Goal: Entertainment & Leisure: Consume media (video, audio)

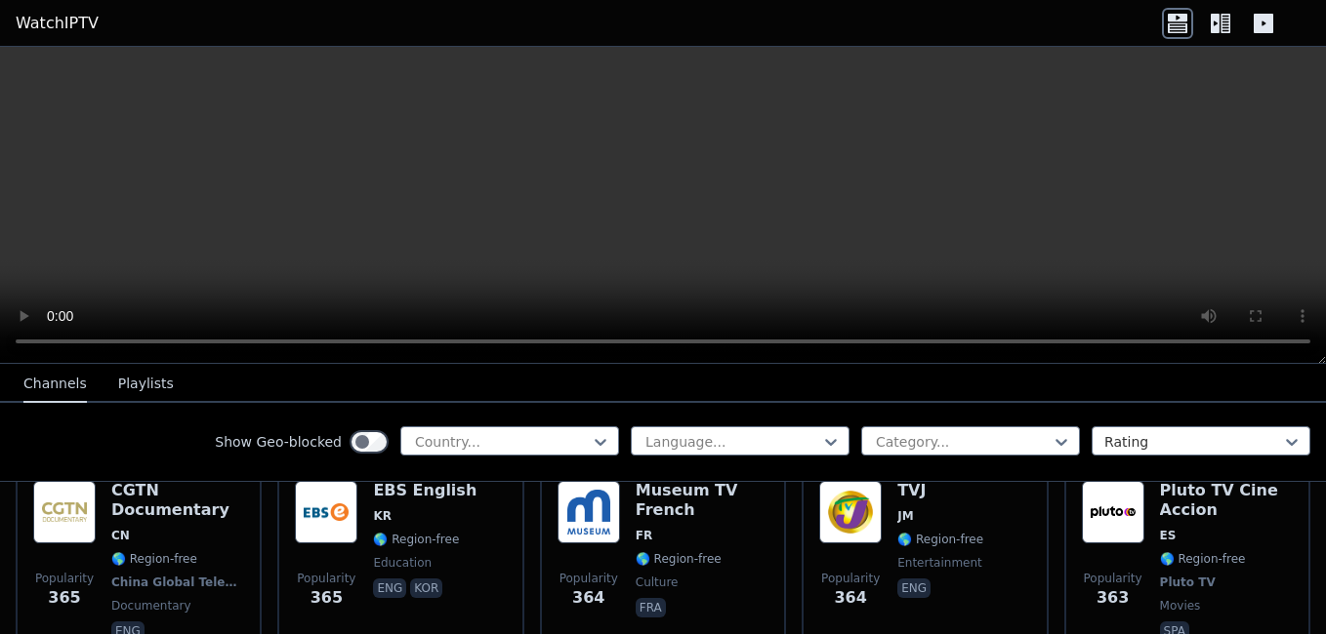
scroll to position [8841, 0]
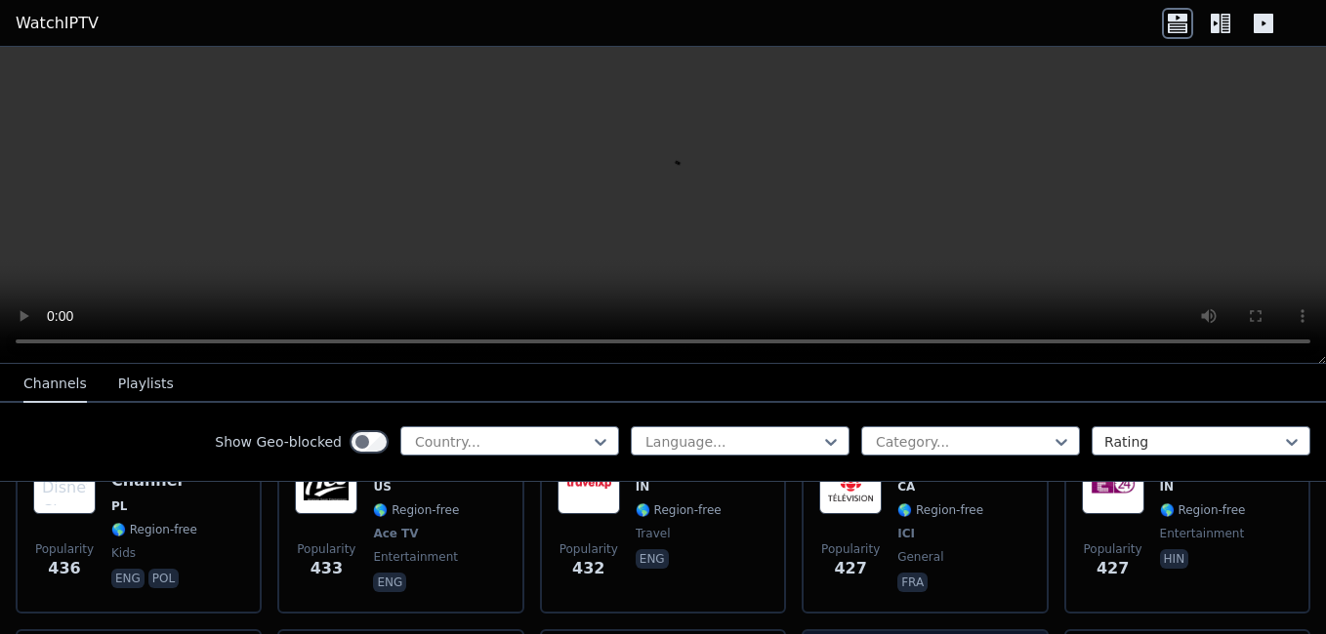
scroll to position [7271, 0]
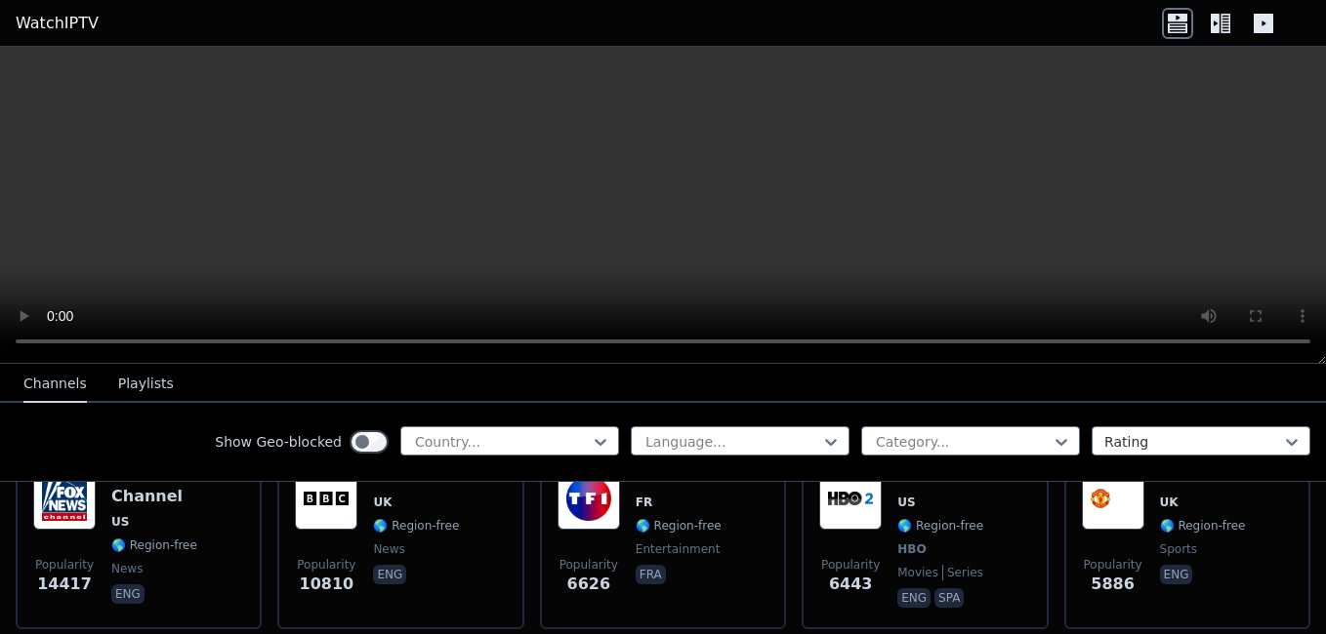
scroll to position [347, 0]
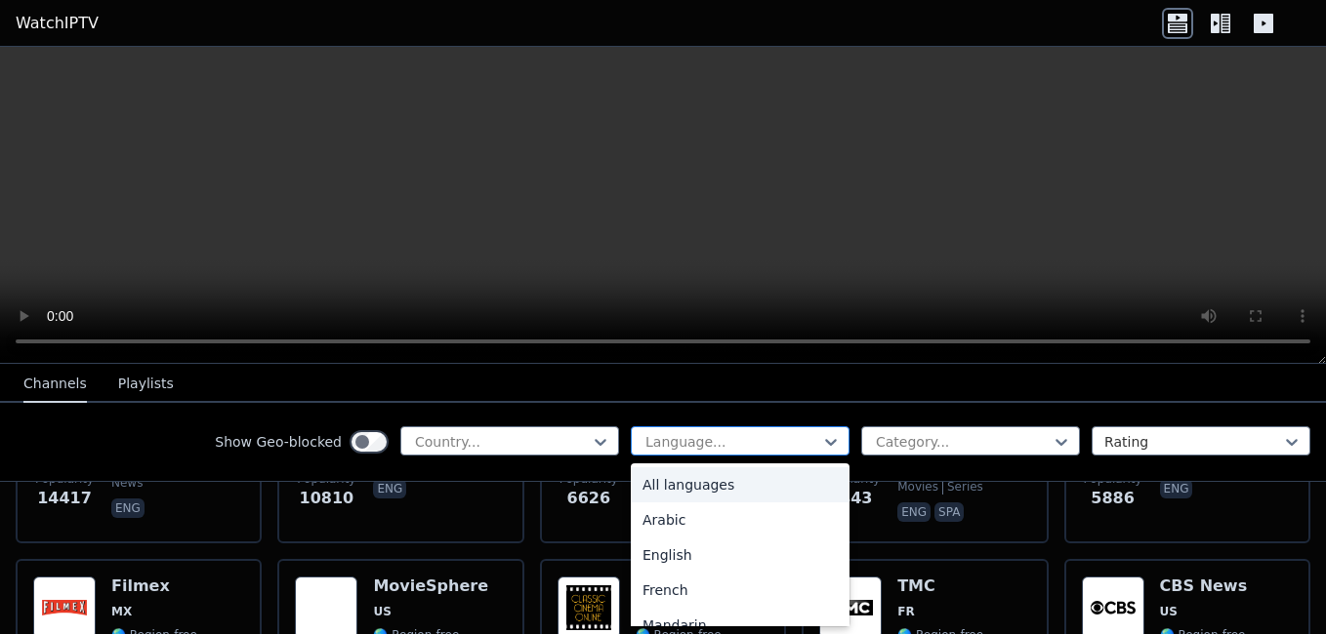
click at [772, 447] on div at bounding box center [732, 442] width 178 height 20
click at [631, 481] on div "French" at bounding box center [740, 481] width 219 height 35
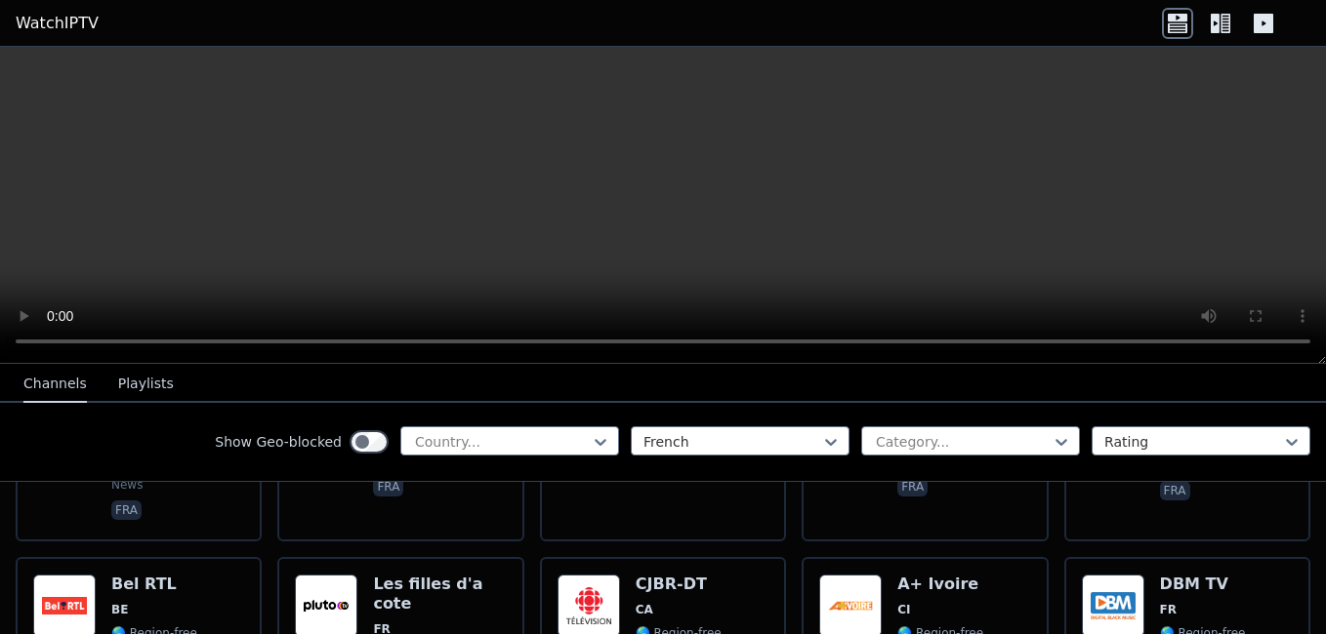
scroll to position [1581, 0]
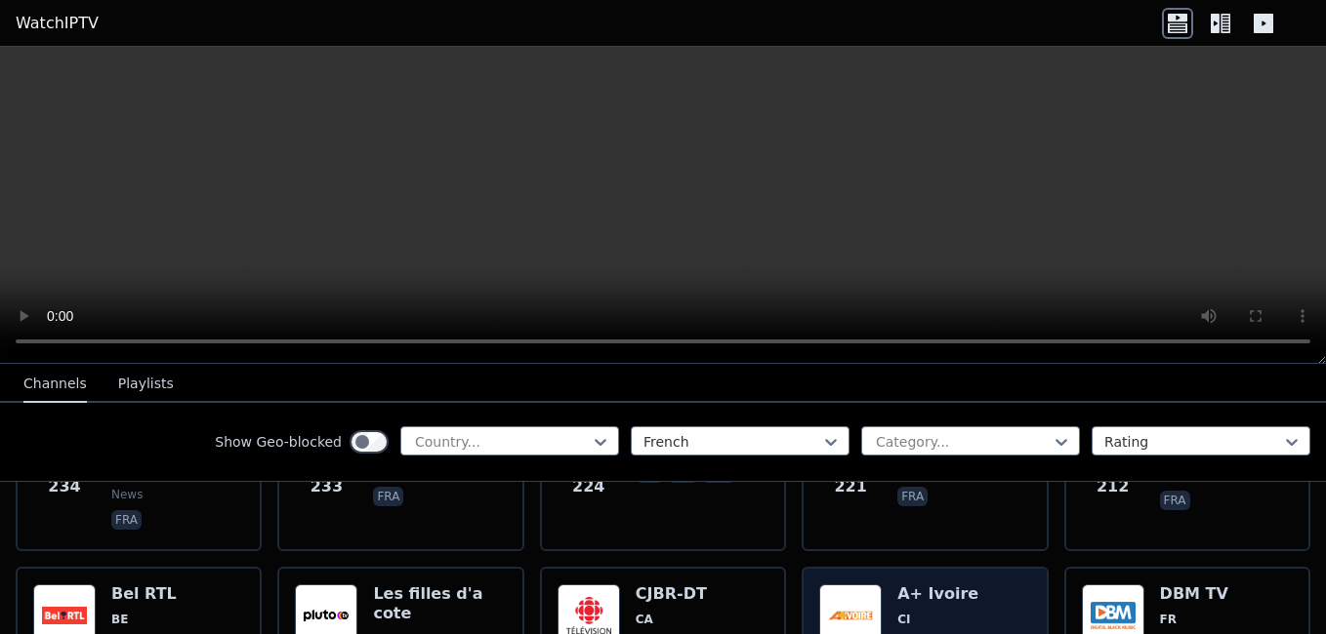
click at [938, 612] on span "CI" at bounding box center [940, 620] width 86 height 16
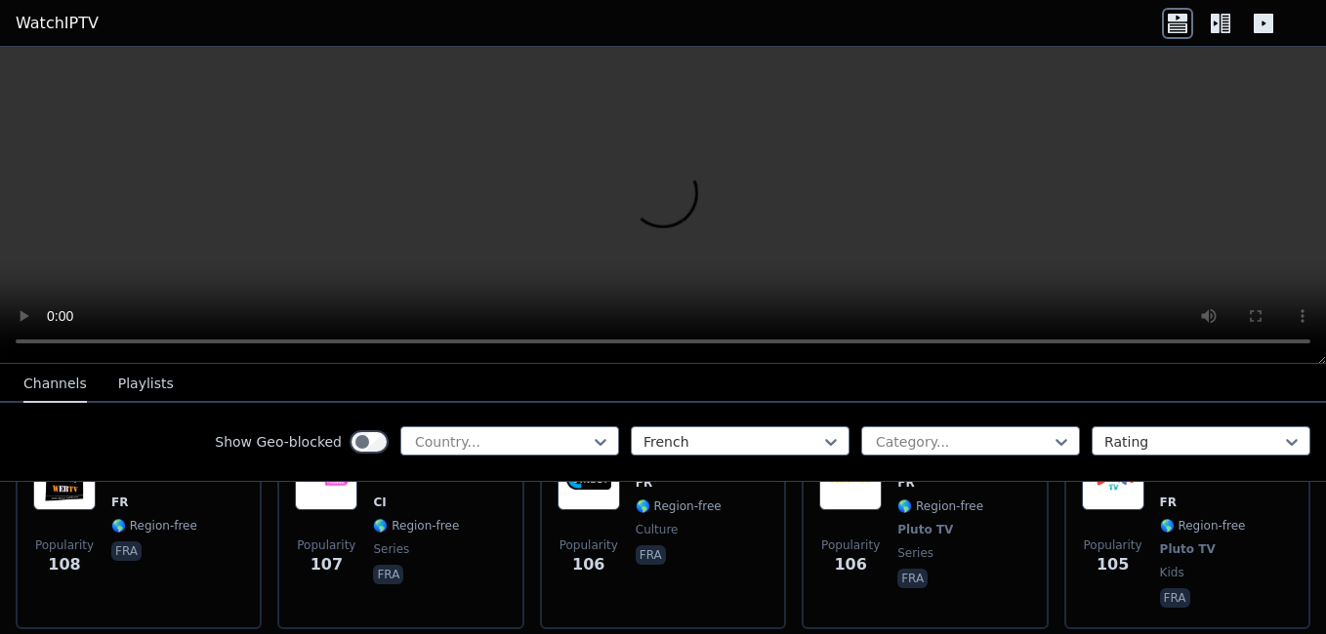
scroll to position [3480, 0]
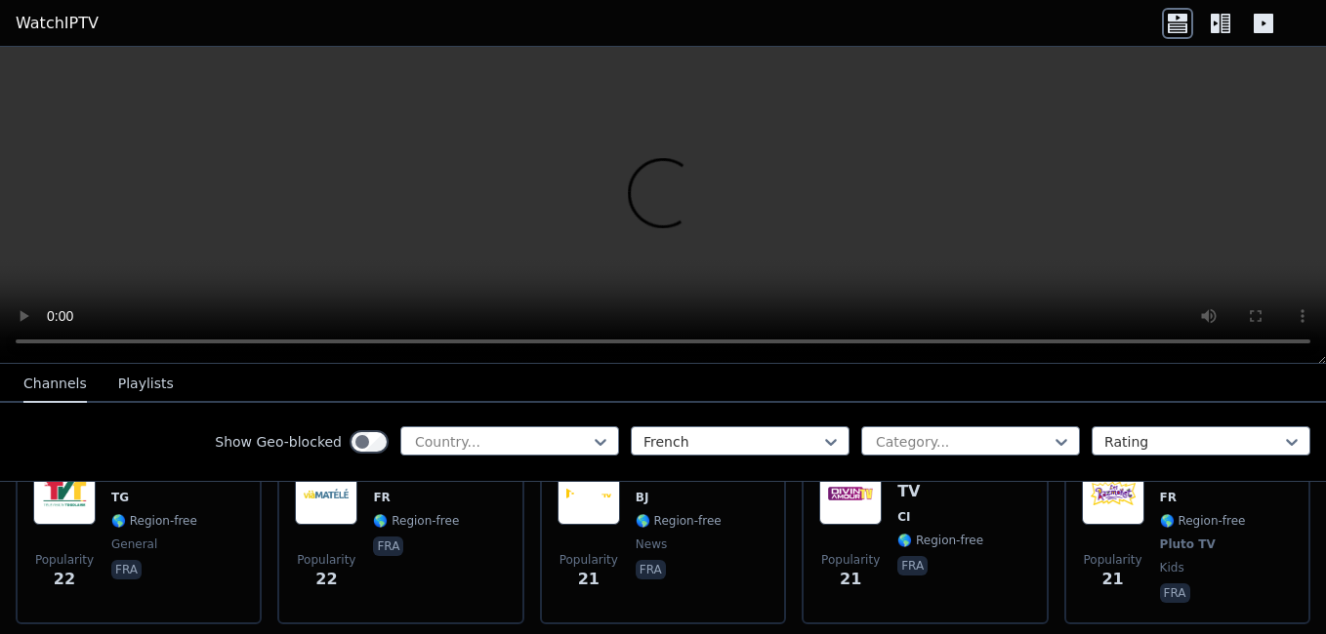
scroll to position [10299, 0]
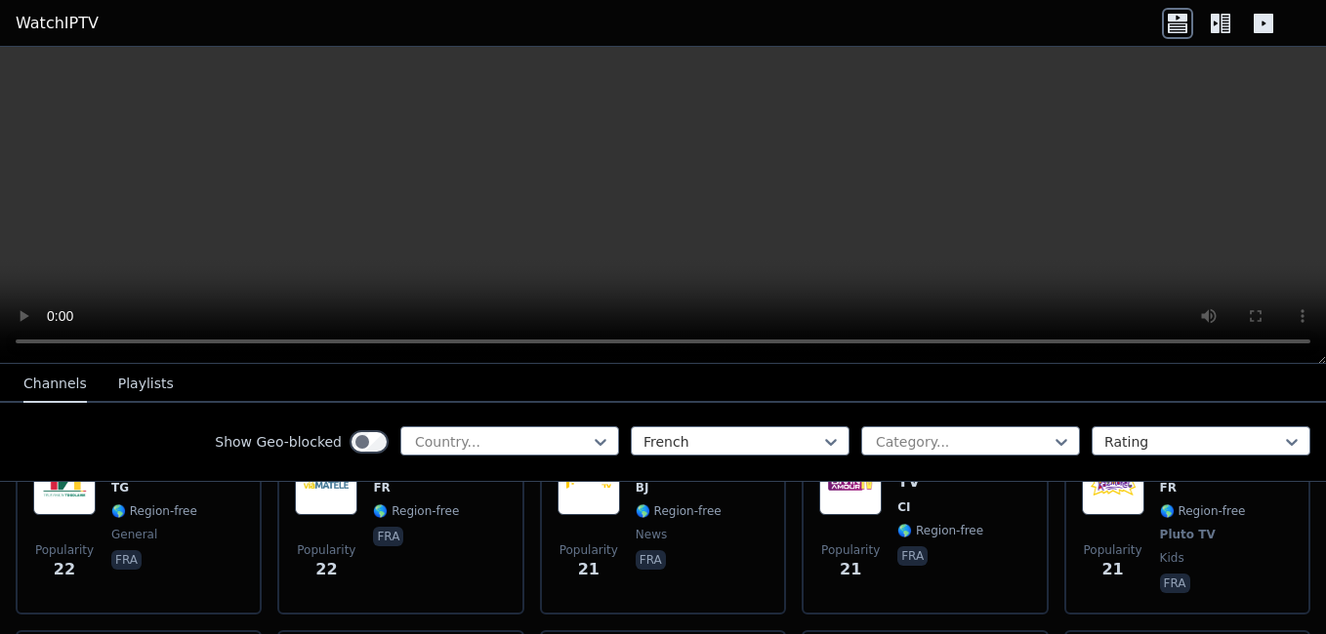
click at [914, 425] on div "Show Geo-blocked Country... French Category... Rating" at bounding box center [663, 442] width 1326 height 79
click at [944, 442] on div at bounding box center [963, 442] width 178 height 20
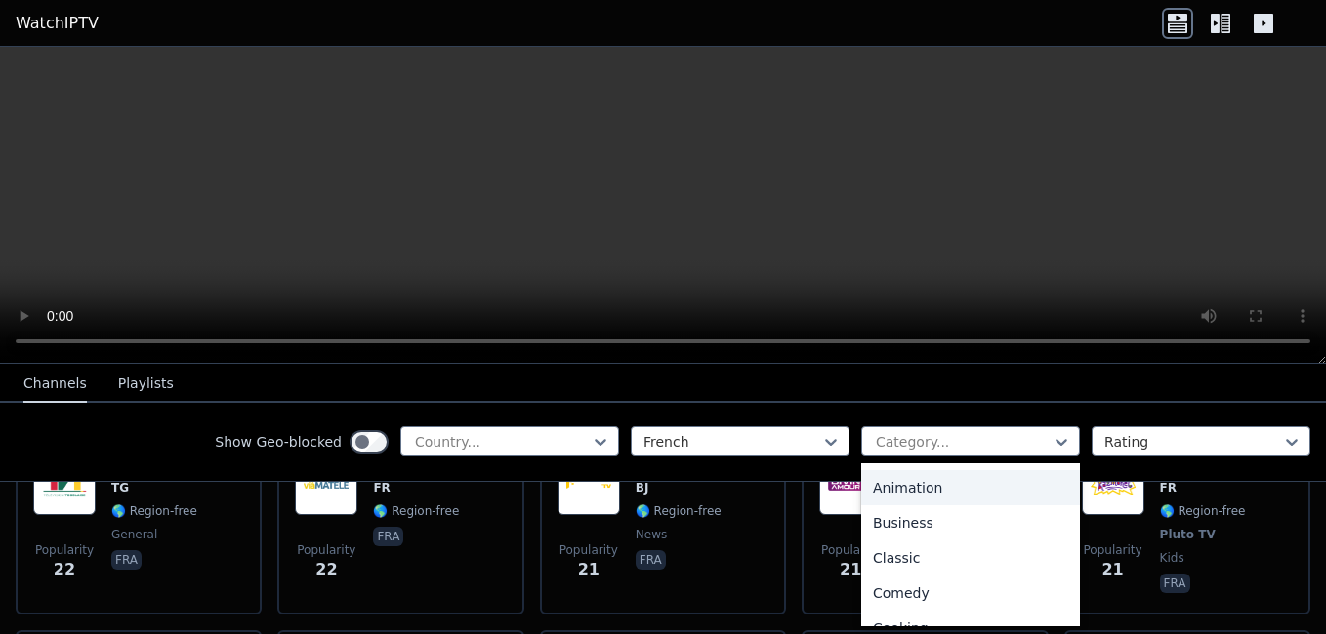
scroll to position [0, 0]
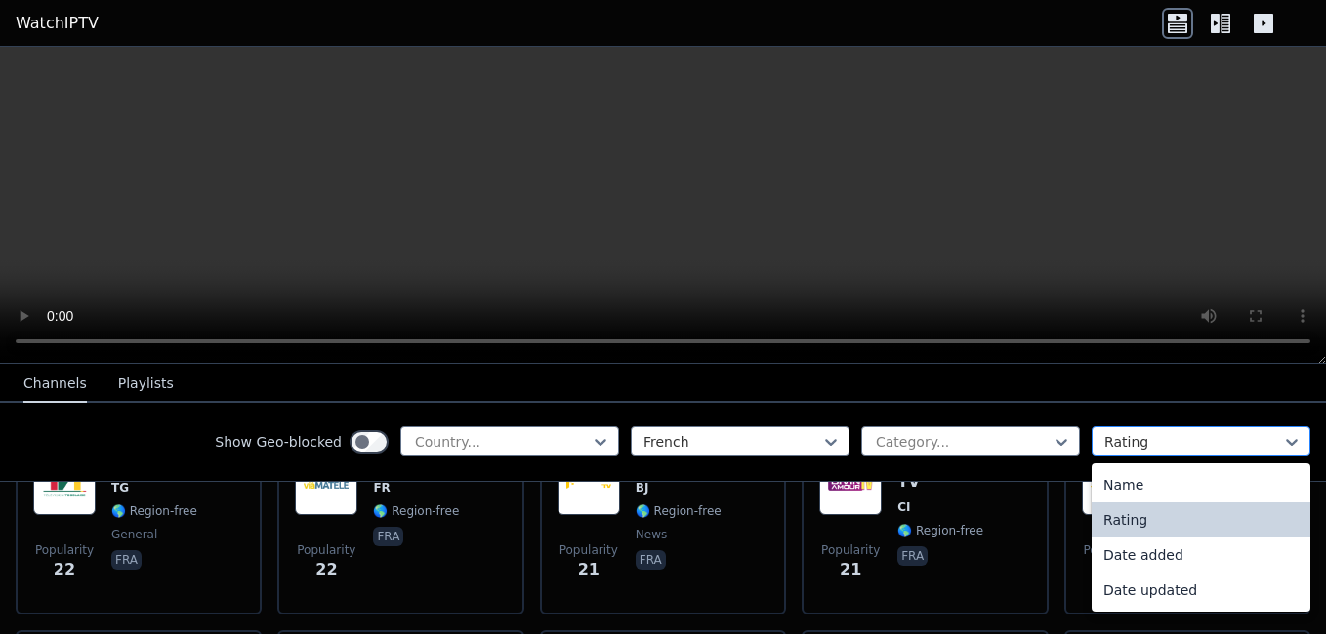
click at [1104, 433] on div at bounding box center [1193, 442] width 178 height 20
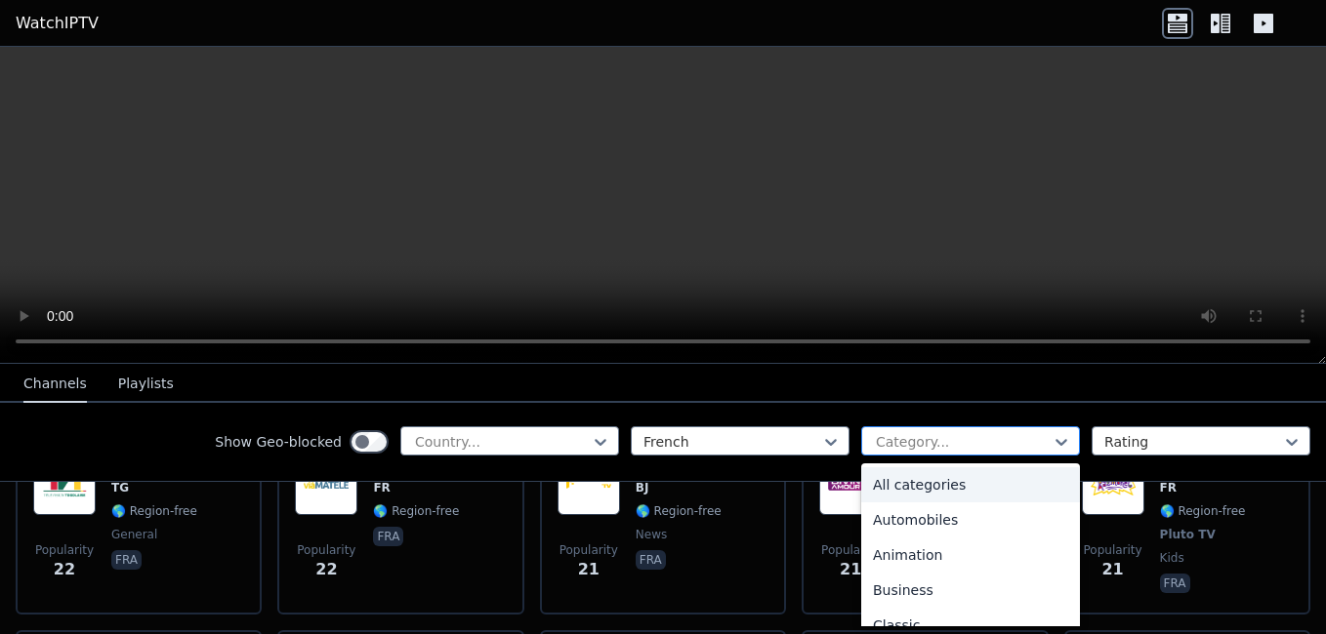
click at [989, 440] on div at bounding box center [963, 442] width 178 height 20
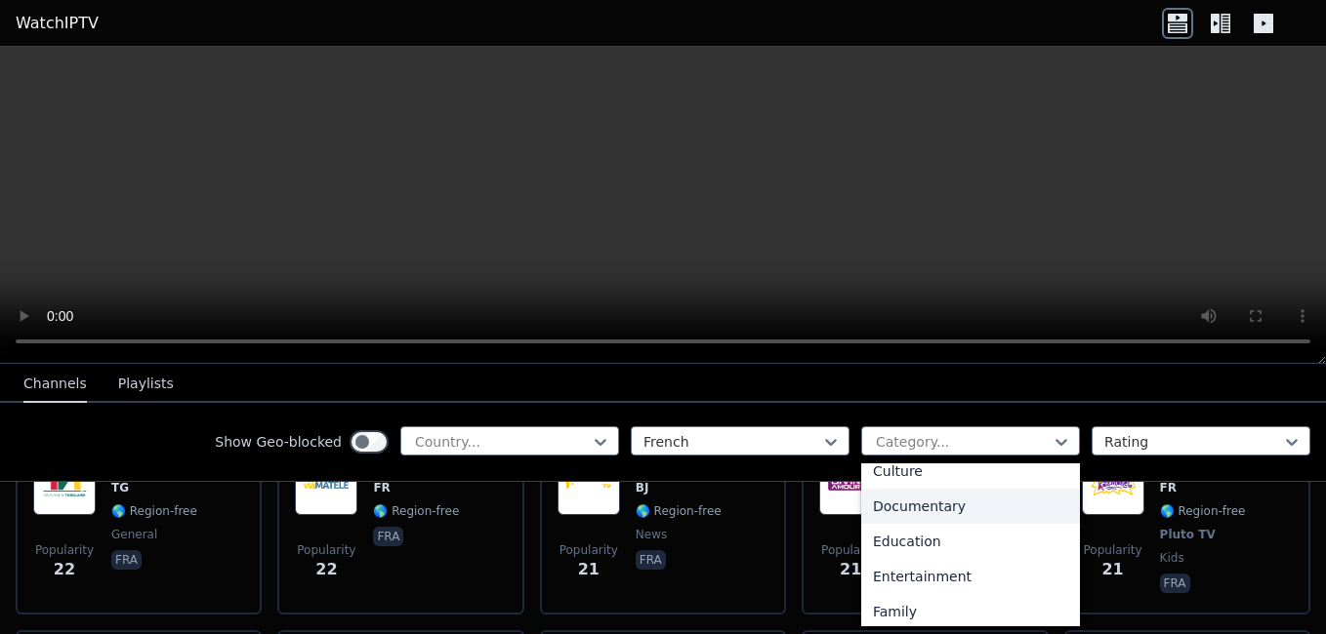
scroll to position [306, 0]
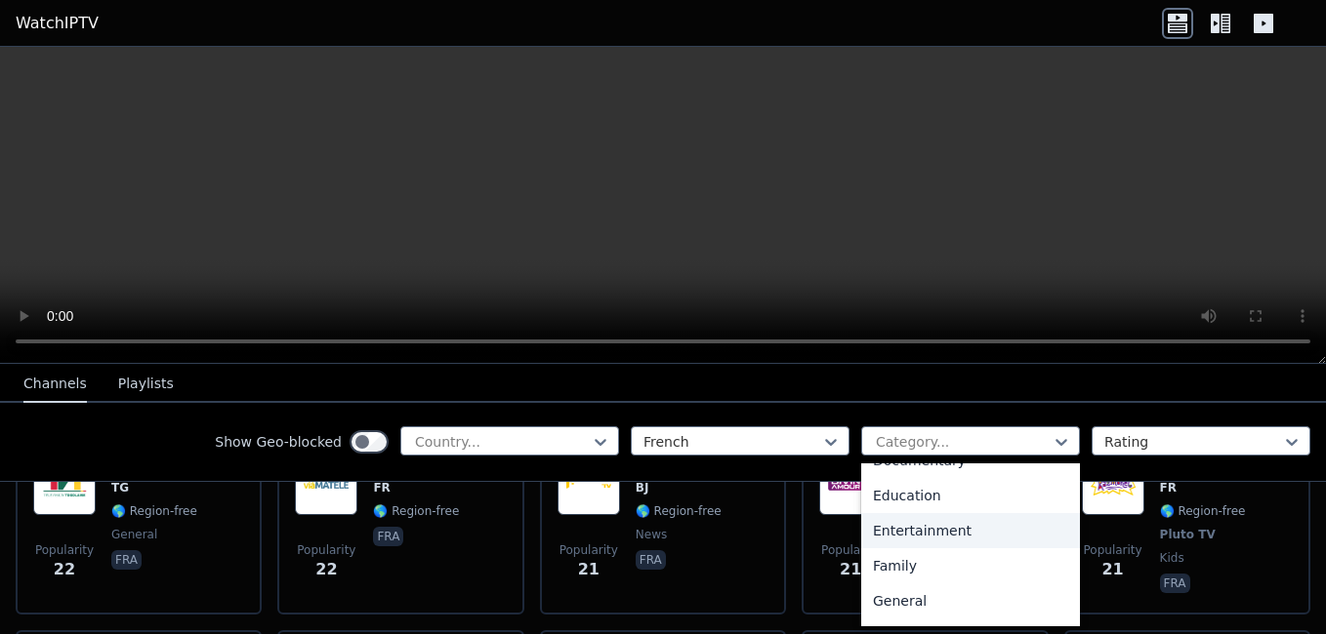
click at [921, 524] on div "Entertainment" at bounding box center [970, 530] width 219 height 35
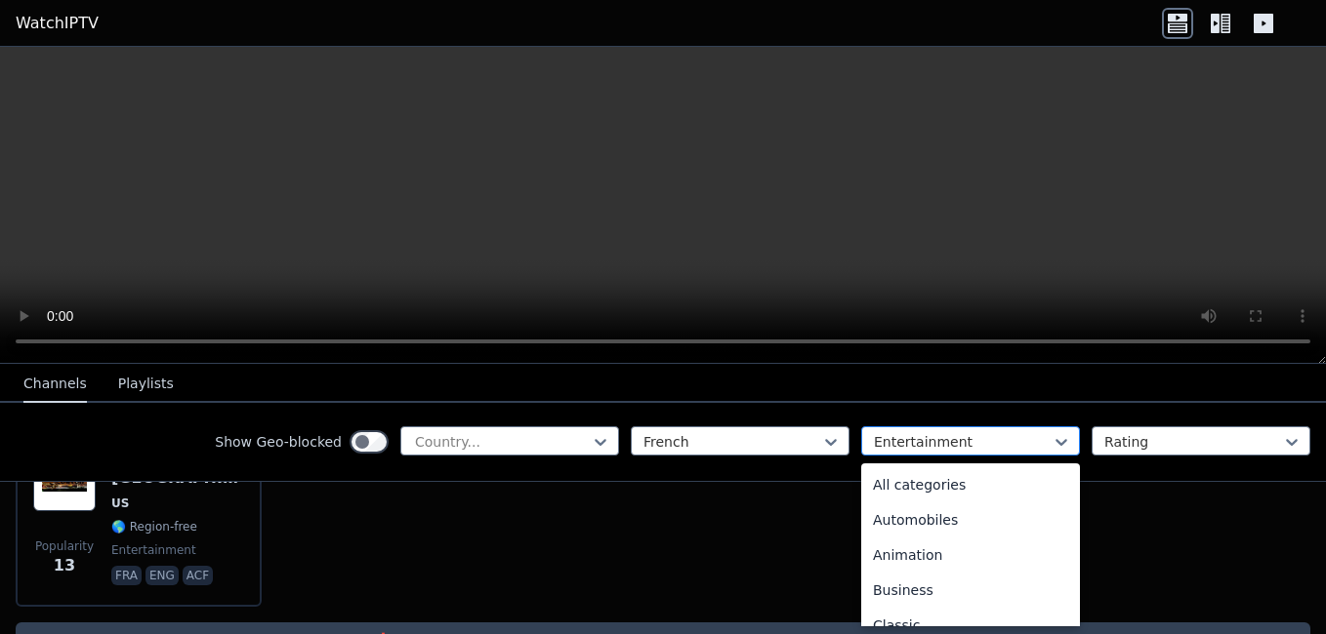
scroll to position [109, 0]
click at [935, 442] on div at bounding box center [963, 442] width 178 height 20
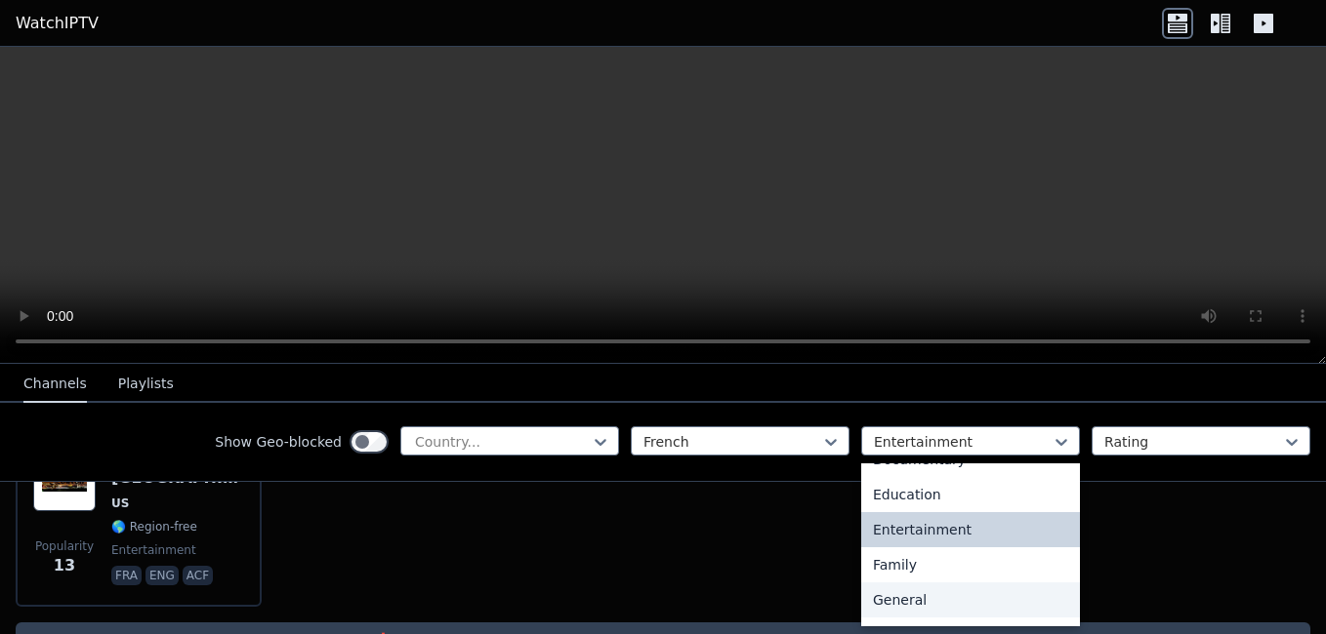
scroll to position [307, 0]
click at [866, 572] on div "Family" at bounding box center [970, 564] width 219 height 35
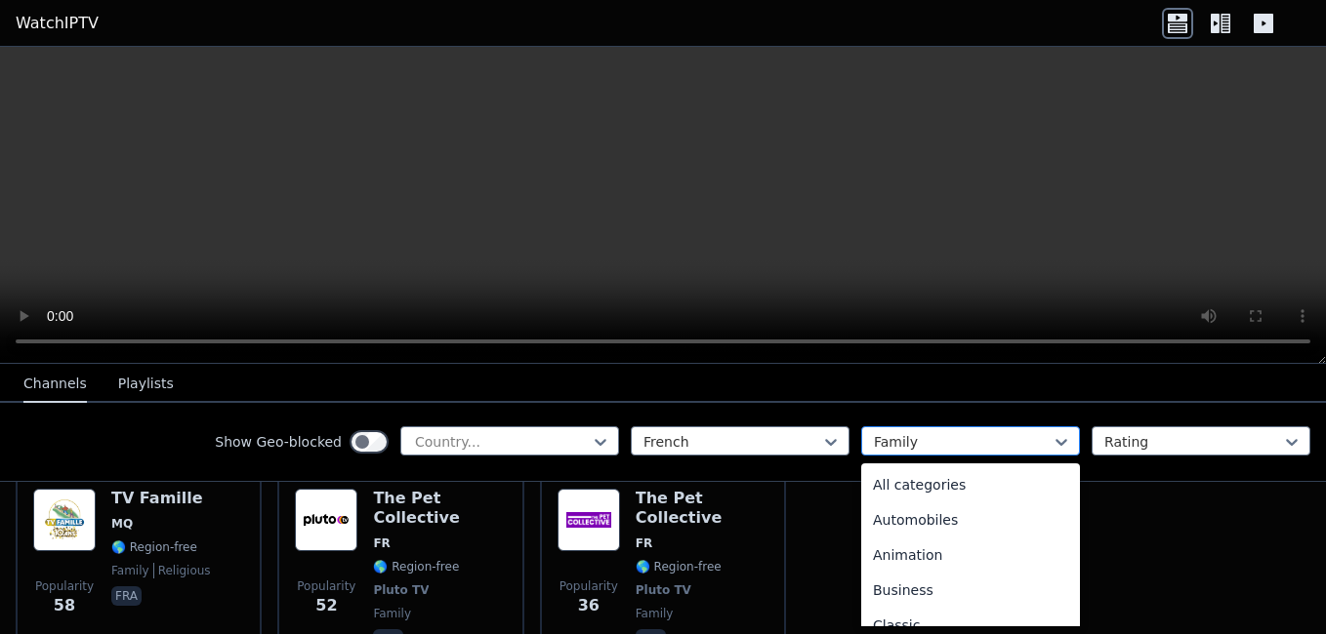
scroll to position [144, 0]
click at [922, 436] on div at bounding box center [963, 442] width 178 height 20
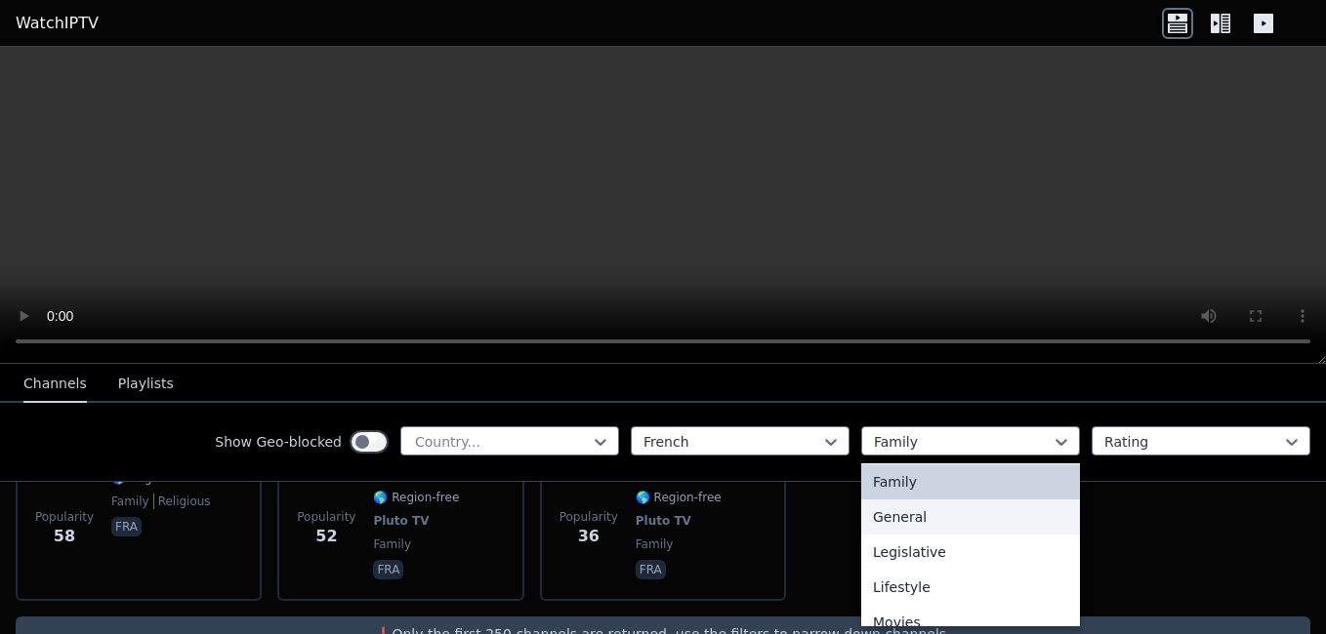
scroll to position [390, 0]
click at [873, 520] on div "General" at bounding box center [970, 516] width 219 height 35
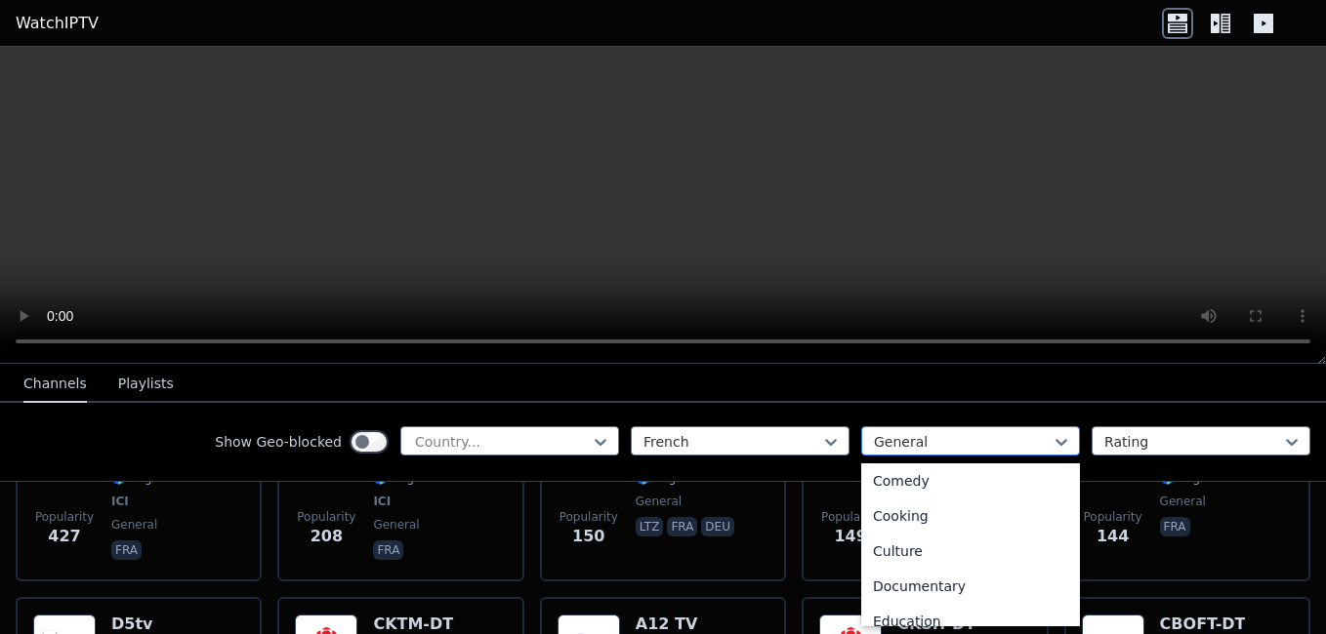
click at [920, 444] on div at bounding box center [963, 442] width 178 height 20
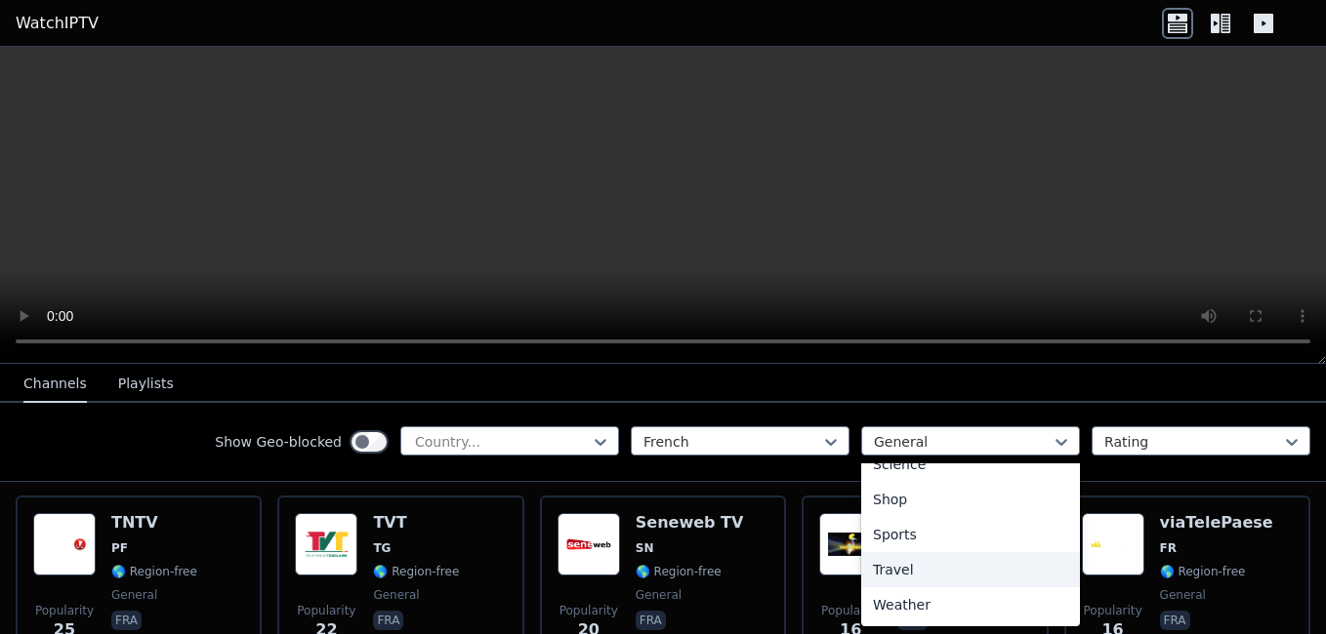
scroll to position [1579, 0]
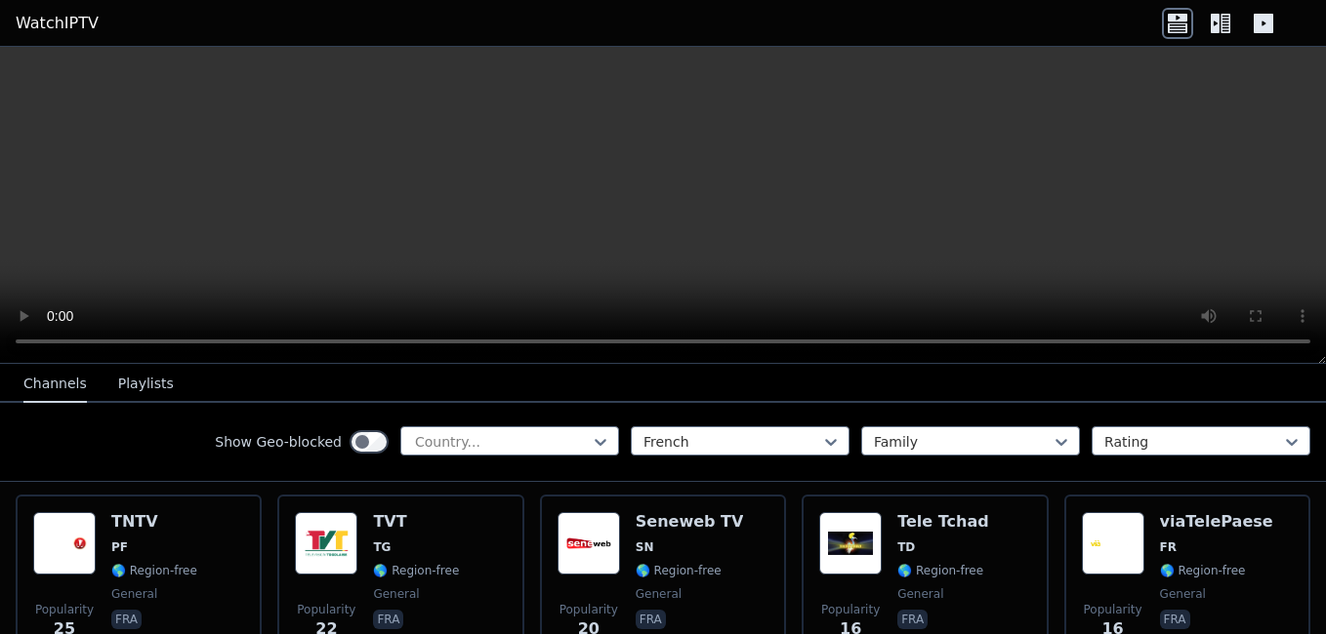
scroll to position [323, 0]
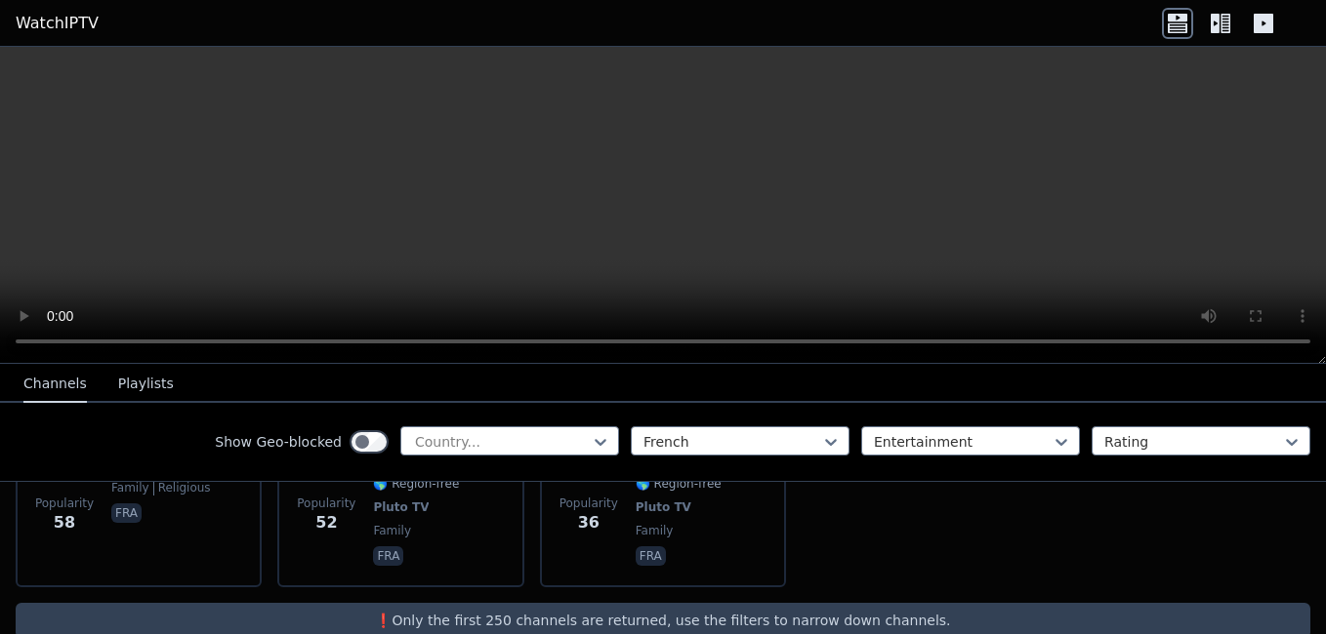
scroll to position [940, 0]
